Goal: Task Accomplishment & Management: Complete application form

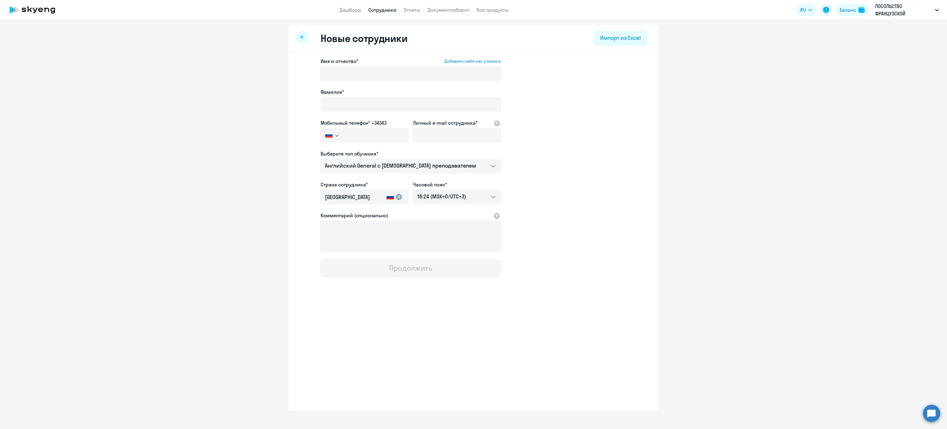
select select "english_adult_not_native_speaker"
select select "3"
click at [629, 41] on div "Импорт из Excel" at bounding box center [620, 38] width 40 height 8
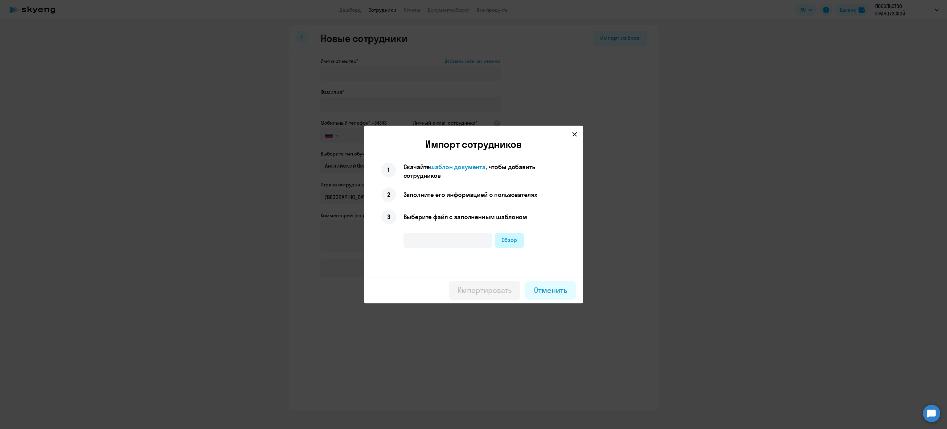
click at [509, 241] on label "Обзор" at bounding box center [509, 240] width 29 height 15
click at [0, 0] on input "Обзор" at bounding box center [0, 0] width 0 height 0
type input "ПОСОЛЬСТВО_ФРАНЦУЗСКОЙ_РЕСПУБЛИКИ_1.xlsx"
click at [474, 292] on div "Импортировать" at bounding box center [485, 290] width 55 height 10
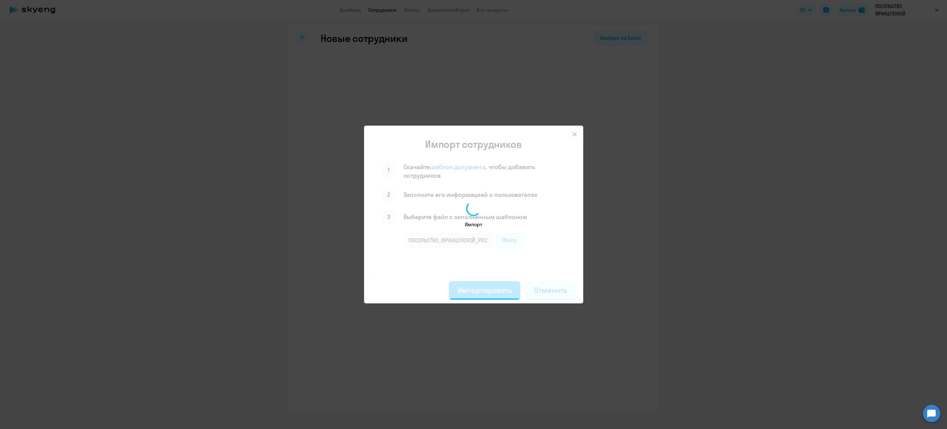
select select "english_adult_not_native_speaker"
select select "3"
select select "english_adult_not_native_speaker"
select select "3"
select select "english_adult_not_native_speaker"
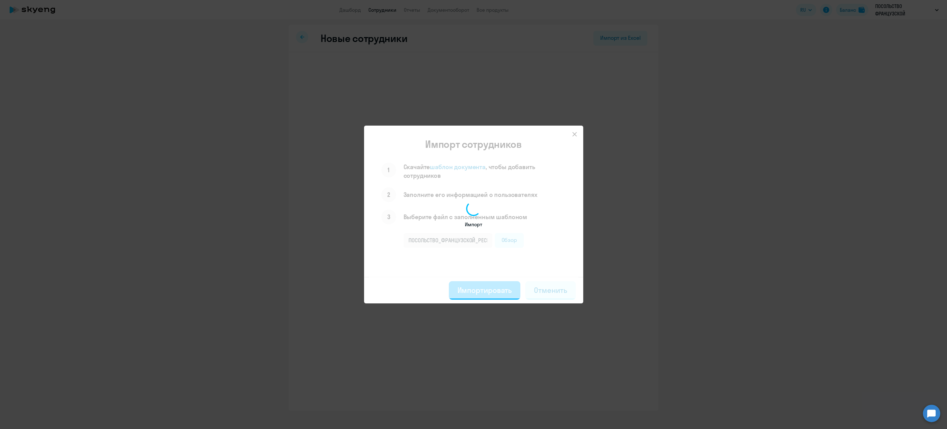
select select "3"
select select "english_adult_not_native_speaker"
select select "3"
select select "english_adult_not_native_speaker"
select select "3"
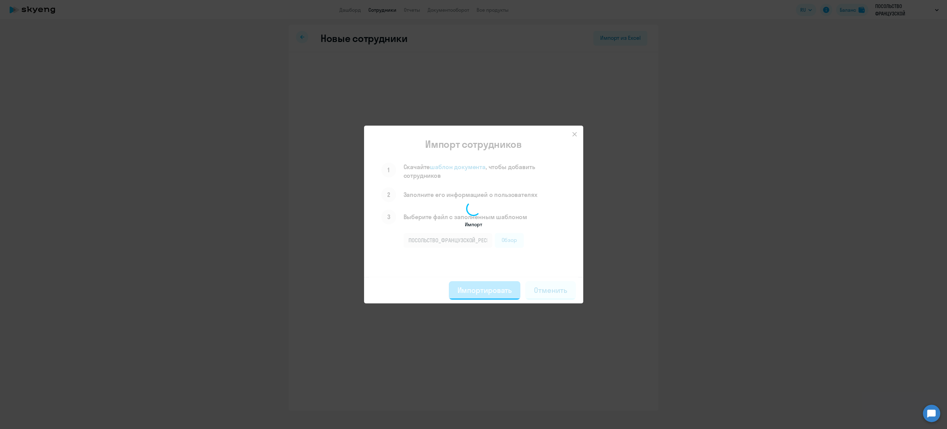
select select "english_adult_not_native_speaker"
select select "3"
select select "english_adult_not_native_speaker"
select select "3"
select select "english_adult_not_native_speaker"
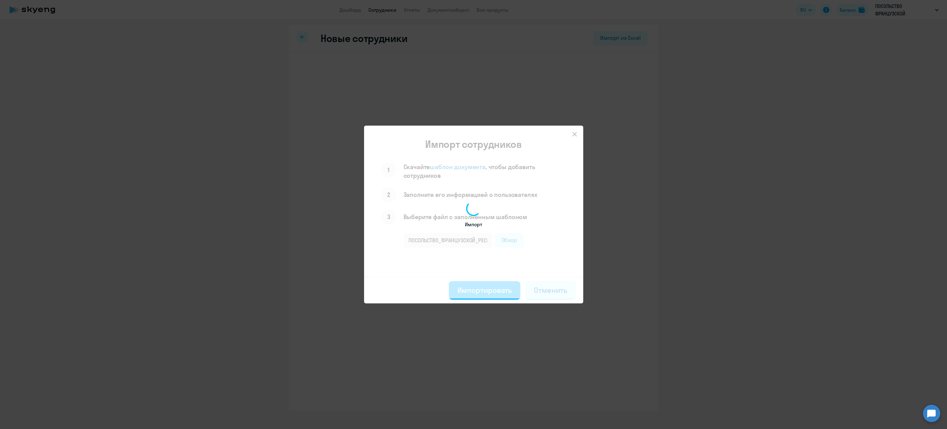
select select "3"
select select "english_adult_not_native_speaker"
select select "3"
select select "english_adult_not_native_speaker"
select select "3"
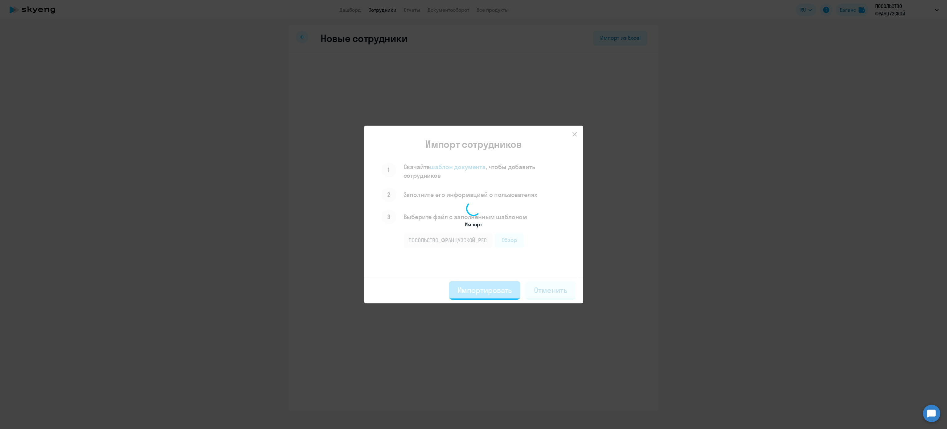
select select "english_adult_not_native_speaker"
select select "3"
select select "english_adult_not_native_speaker"
select select "3"
select select "english_adult_not_native_speaker"
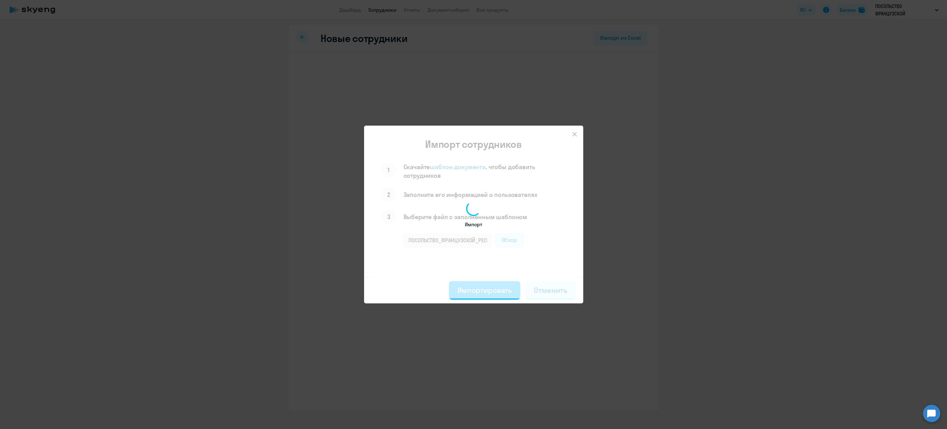
select select "3"
select select "english_adult_not_native_speaker"
select select "3"
select select "english_adult_not_native_speaker"
select select "3"
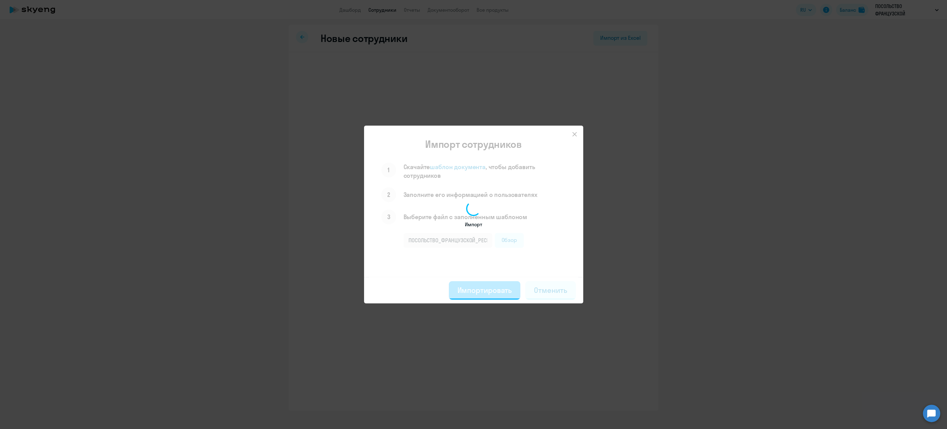
select select "english_adult_not_native_speaker"
select select "3"
select select "english_adult_not_native_speaker"
select select "3"
select select "english_adult_not_native_speaker"
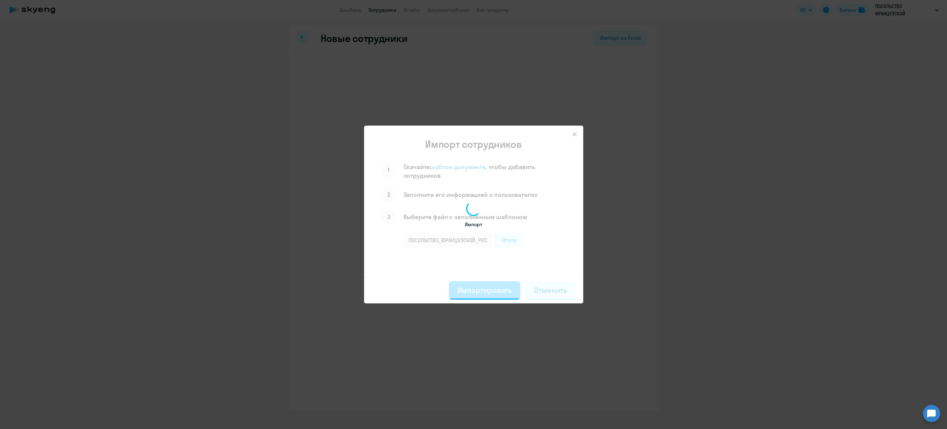
select select "3"
select select "english_adult_not_native_speaker"
select select "3"
select select "english_adult_not_native_speaker"
select select "3"
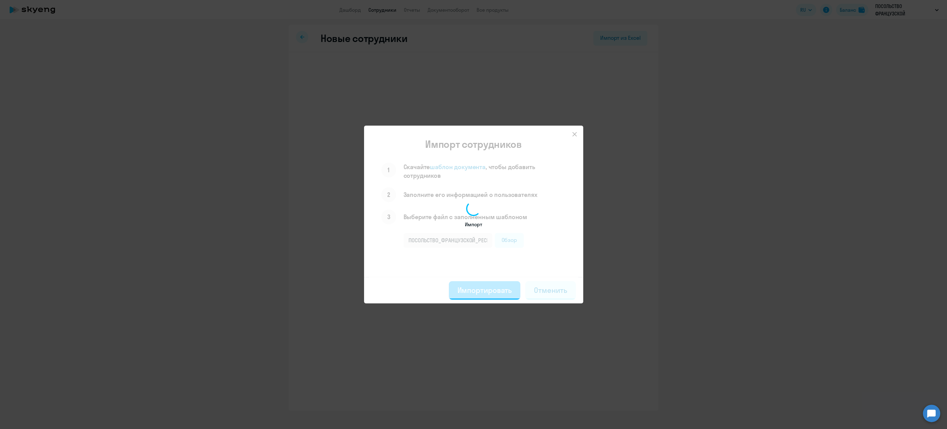
select select "english_adult_not_native_speaker"
select select "3"
select select "english_adult_not_native_speaker"
select select "3"
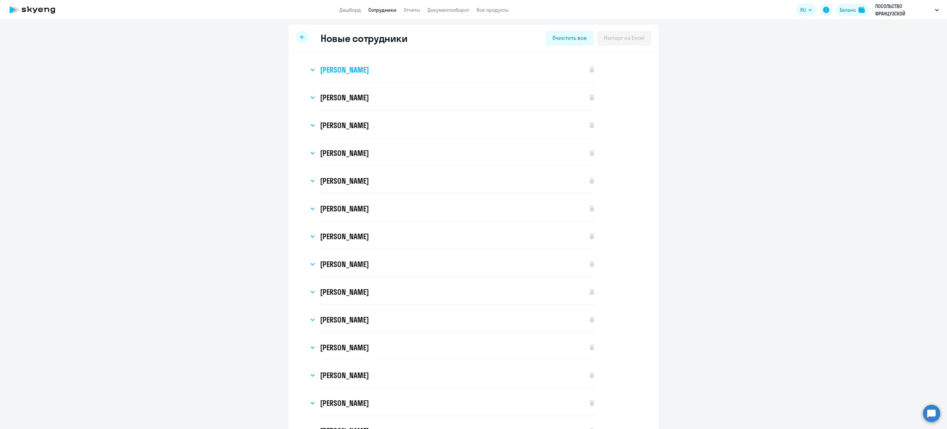
click at [454, 68] on div "[PERSON_NAME]" at bounding box center [445, 69] width 273 height 25
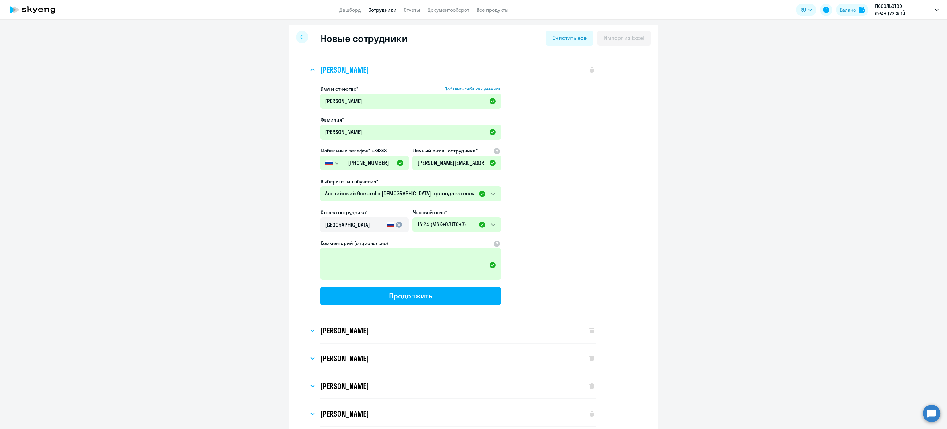
click at [454, 68] on div "[PERSON_NAME]" at bounding box center [445, 69] width 273 height 25
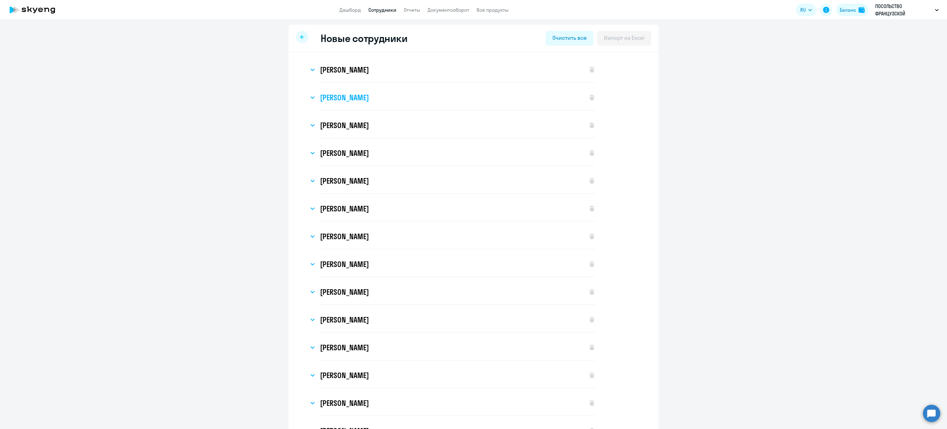
click at [429, 102] on div "[PERSON_NAME]" at bounding box center [445, 97] width 273 height 25
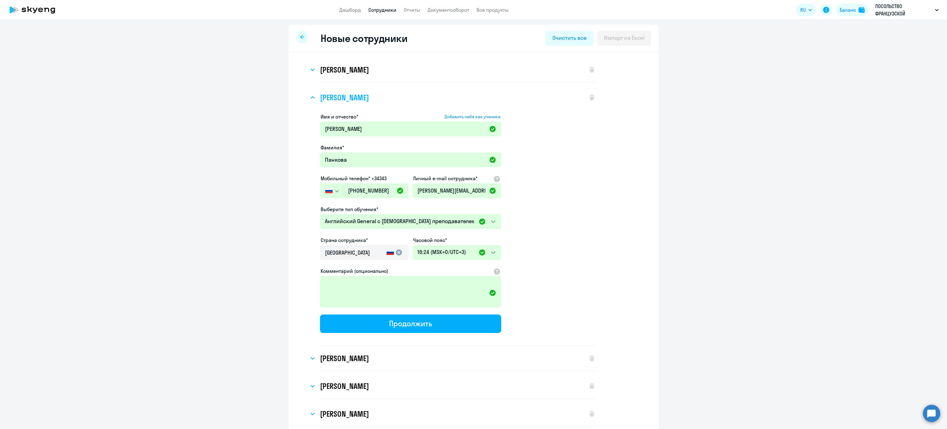
click at [429, 102] on div "[PERSON_NAME]" at bounding box center [445, 97] width 273 height 25
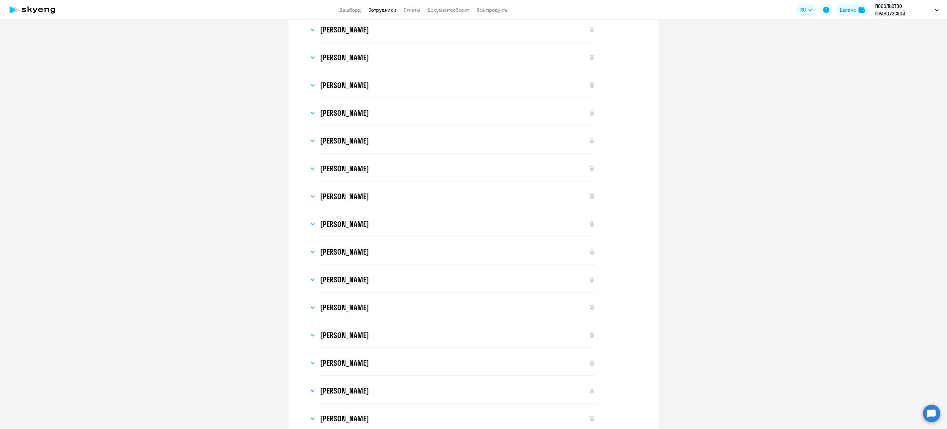
scroll to position [285, 0]
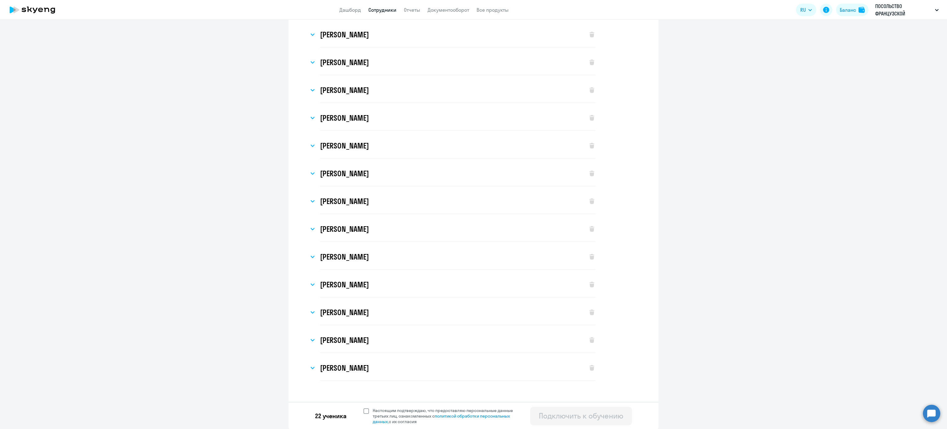
click at [364, 411] on span at bounding box center [367, 411] width 6 height 6
click at [363, 407] on input "Настоящим подтверждаю, что предоставляю персональные данные третьих лиц, ознако…" at bounding box center [363, 407] width 0 height 0
checkbox input "true"
click at [370, 361] on div "[PERSON_NAME]" at bounding box center [445, 367] width 273 height 25
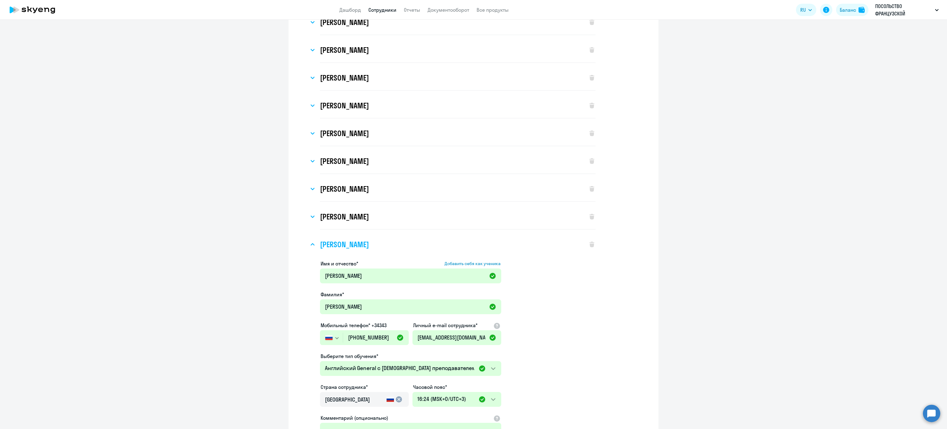
click at [356, 236] on div "[PERSON_NAME]" at bounding box center [445, 244] width 273 height 25
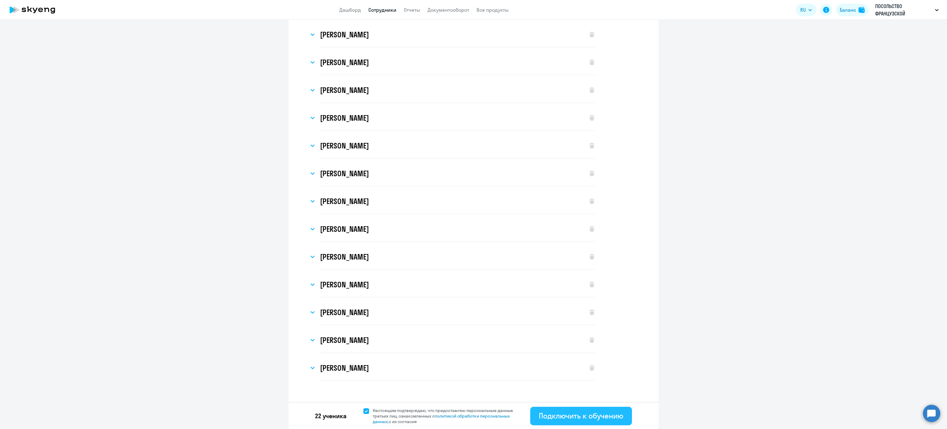
click at [558, 417] on div "Подключить к обучению" at bounding box center [581, 415] width 84 height 10
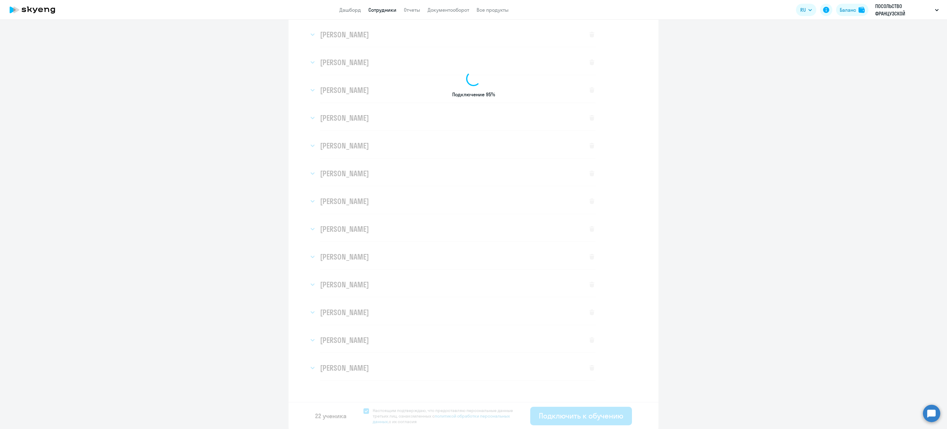
select select "english_adult_not_native_speaker"
select select "3"
select select "english_adult_not_native_speaker"
select select "3"
select select "english_adult_not_native_speaker"
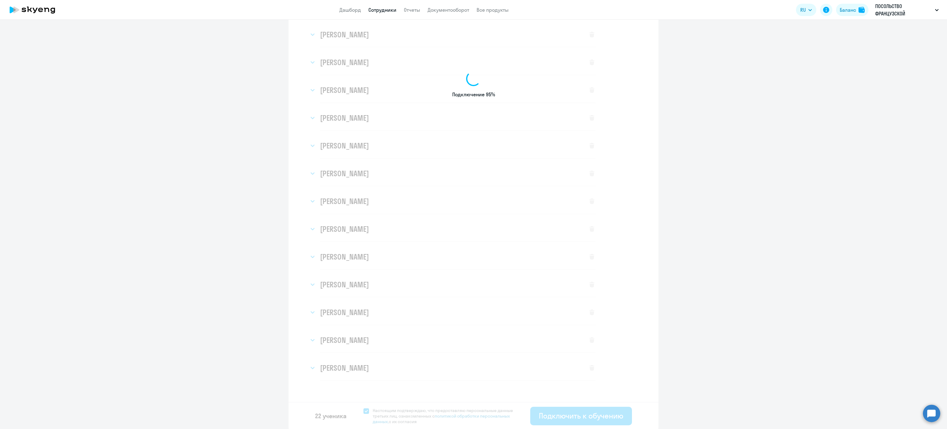
select select "3"
select select "english_adult_not_native_speaker"
select select "3"
select select "english_adult_not_native_speaker"
select select "3"
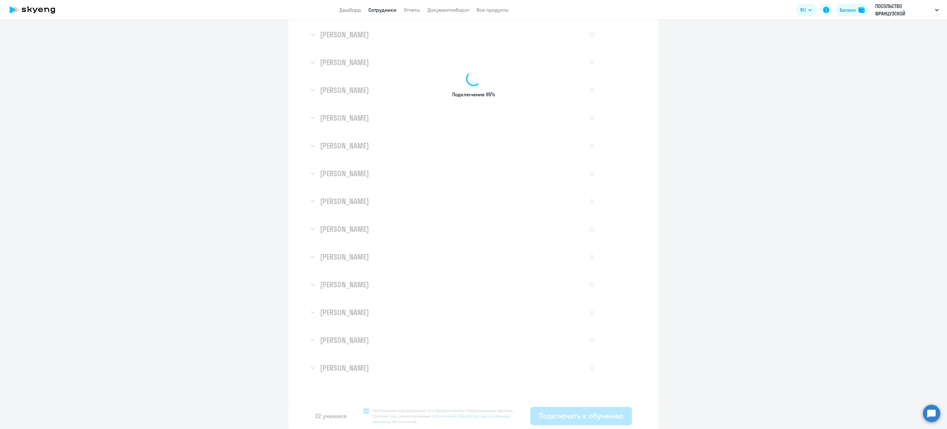
select select "english_adult_not_native_speaker"
select select "3"
select select "english_adult_not_native_speaker"
select select "3"
select select "english_adult_not_native_speaker"
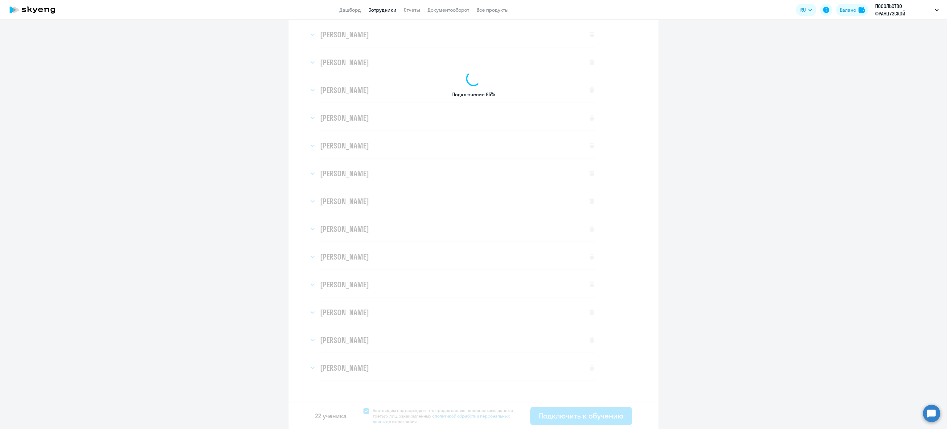
select select "3"
select select "english_adult_not_native_speaker"
select select "3"
select select "english_adult_not_native_speaker"
select select "3"
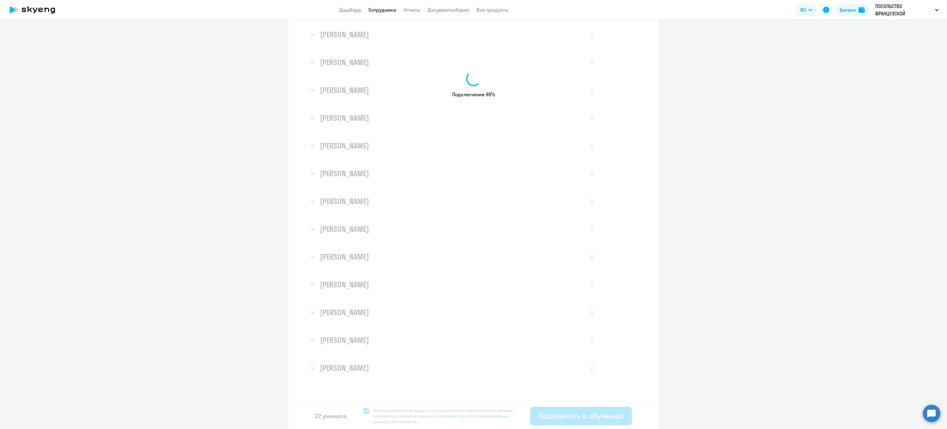
select select "english_adult_not_native_speaker"
select select "3"
select select "english_adult_not_native_speaker"
select select "3"
select select "english_adult_not_native_speaker"
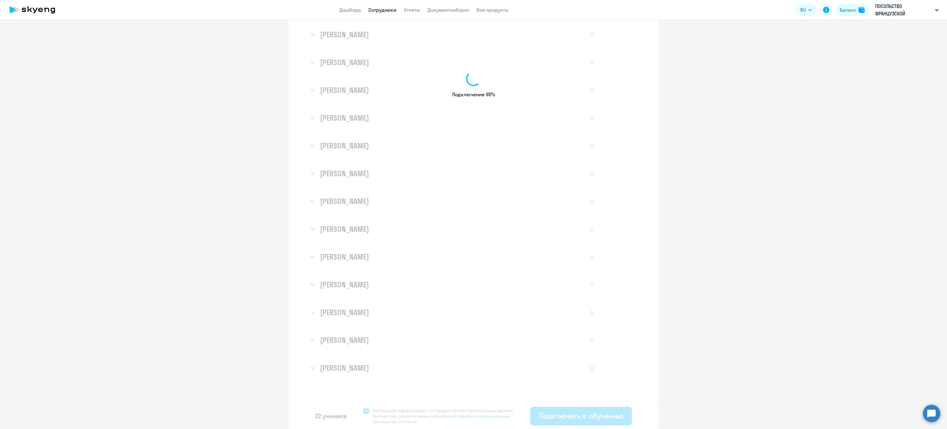
select select "3"
select select "english_adult_not_native_speaker"
select select "3"
select select "english_adult_not_native_speaker"
select select "3"
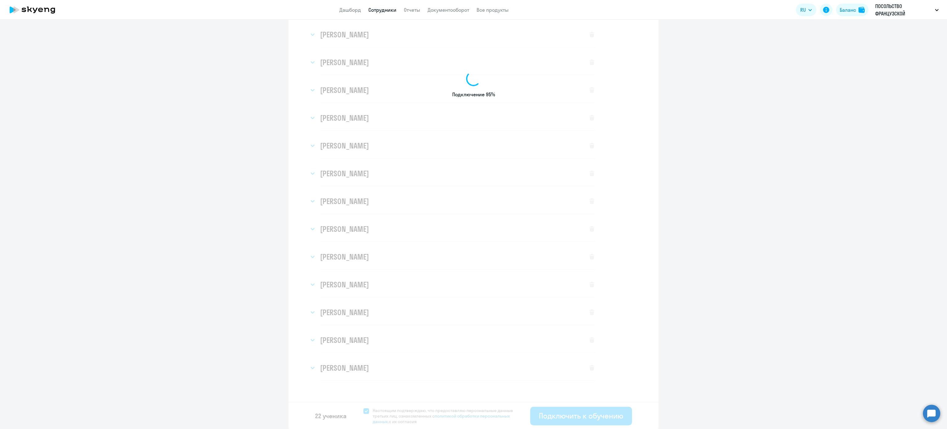
select select "english_adult_not_native_speaker"
select select "3"
select select "english_adult_not_native_speaker"
select select "3"
select select "english_adult_not_native_speaker"
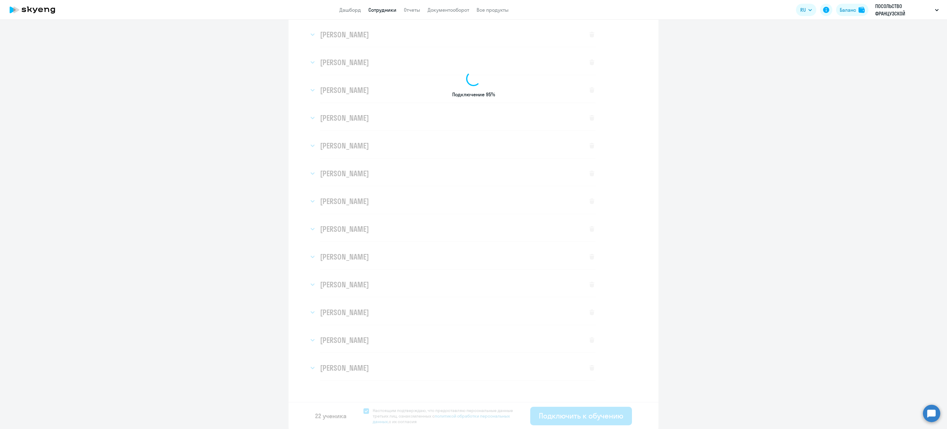
select select "3"
select select "english_adult_not_native_speaker"
select select "3"
select select "english_adult_not_native_speaker"
select select "3"
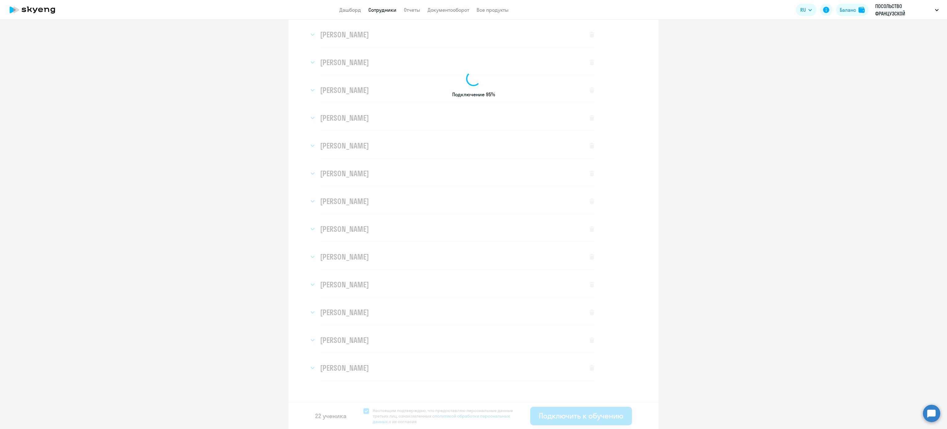
select select "english_adult_not_native_speaker"
select select "3"
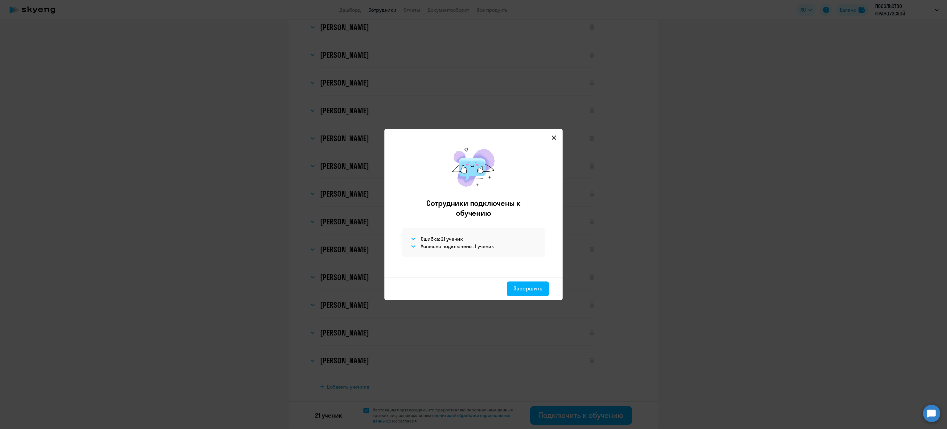
scroll to position [264, 0]
click at [538, 291] on div "Завершить" at bounding box center [528, 288] width 29 height 8
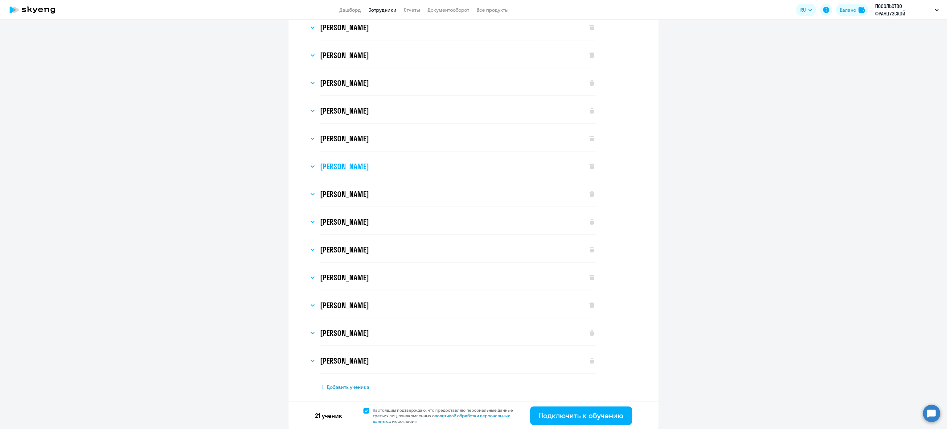
click at [389, 172] on div "[PERSON_NAME]" at bounding box center [445, 166] width 273 height 25
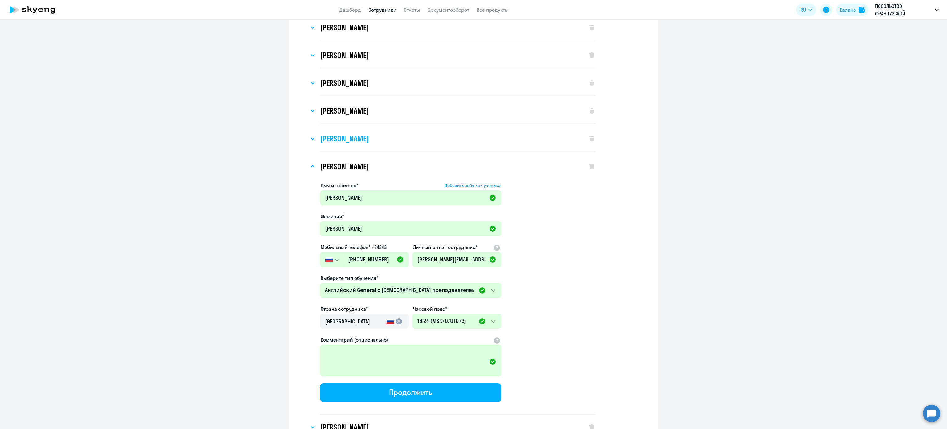
click at [386, 143] on div "[PERSON_NAME]" at bounding box center [445, 138] width 273 height 25
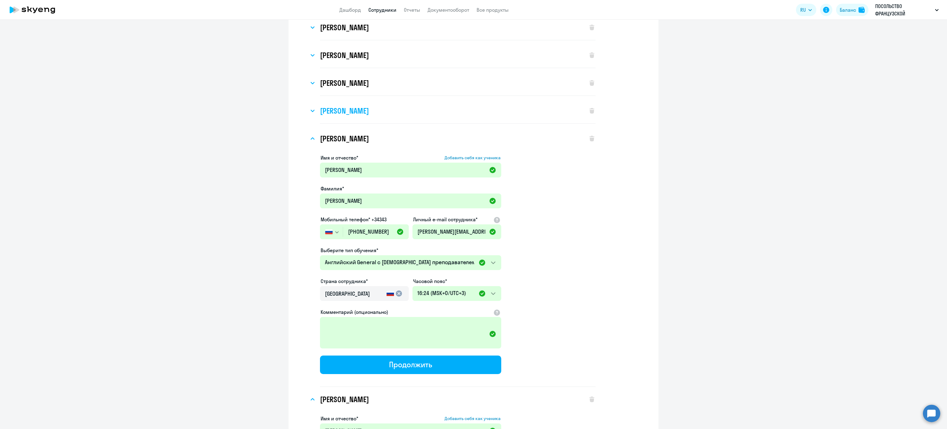
click at [384, 112] on div "[PERSON_NAME]" at bounding box center [445, 110] width 273 height 25
